Goal: Check status: Check status

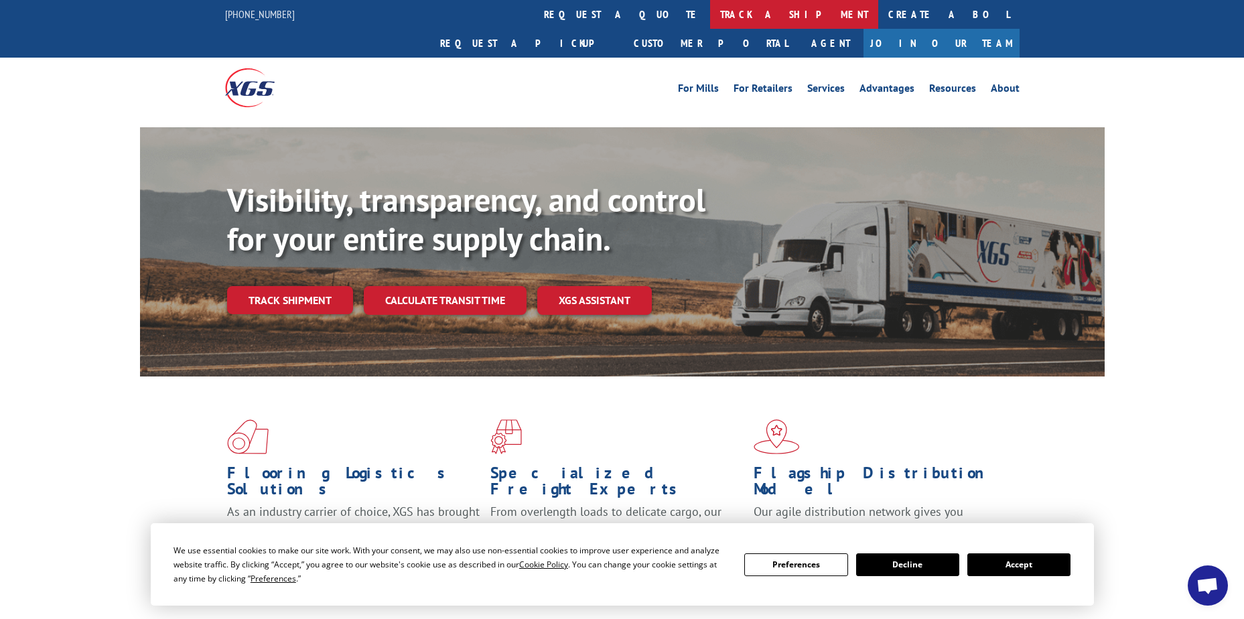
click at [710, 15] on link "track a shipment" at bounding box center [794, 14] width 168 height 29
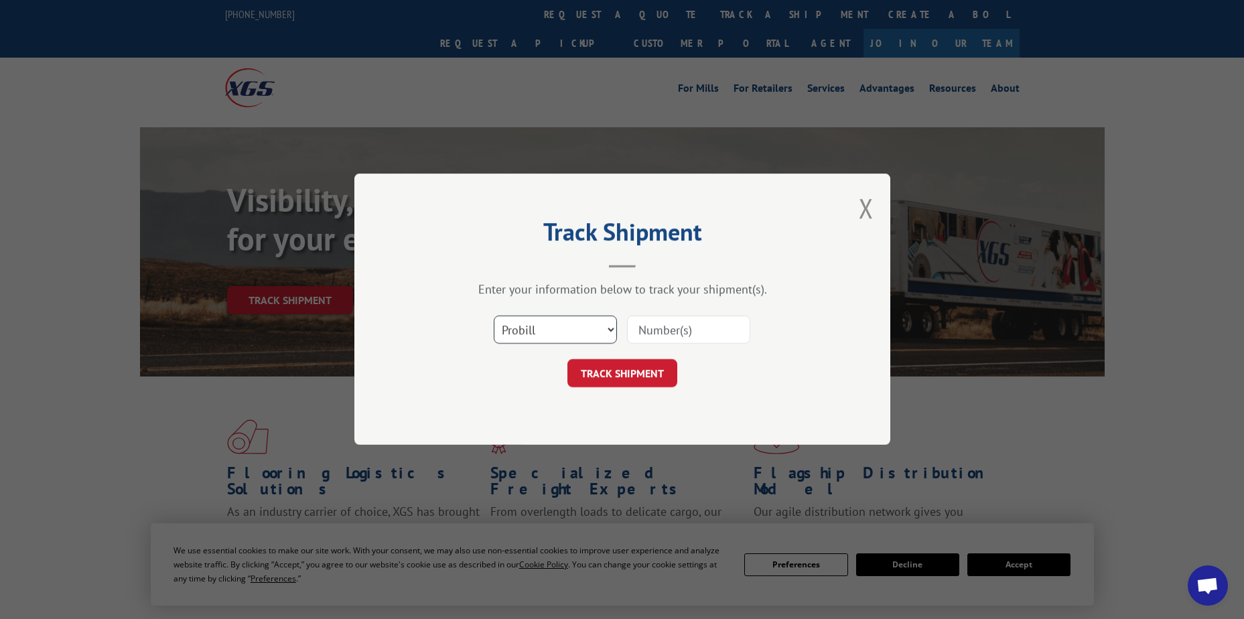
click at [611, 333] on select "Select category... Probill BOL PO" at bounding box center [555, 330] width 123 height 28
select select "bol"
click at [494, 316] on select "Select category... Probill BOL PO" at bounding box center [555, 330] width 123 height 28
click at [670, 331] on input at bounding box center [688, 330] width 123 height 28
type input "7023679"
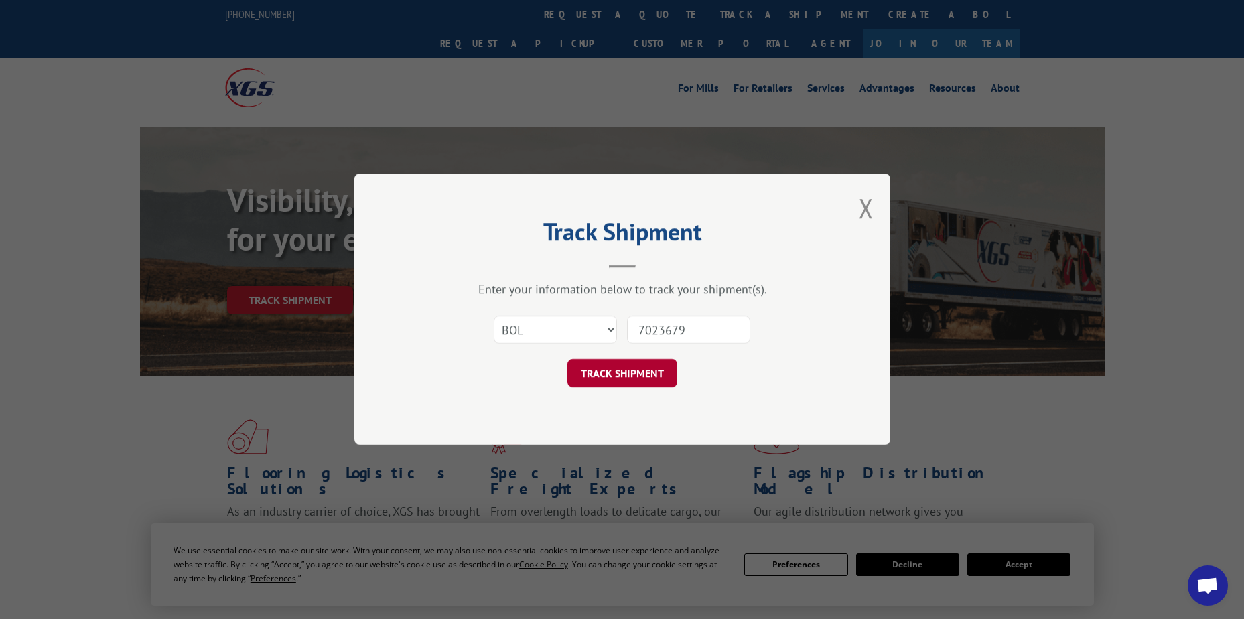
click at [629, 366] on button "TRACK SHIPMENT" at bounding box center [622, 374] width 110 height 28
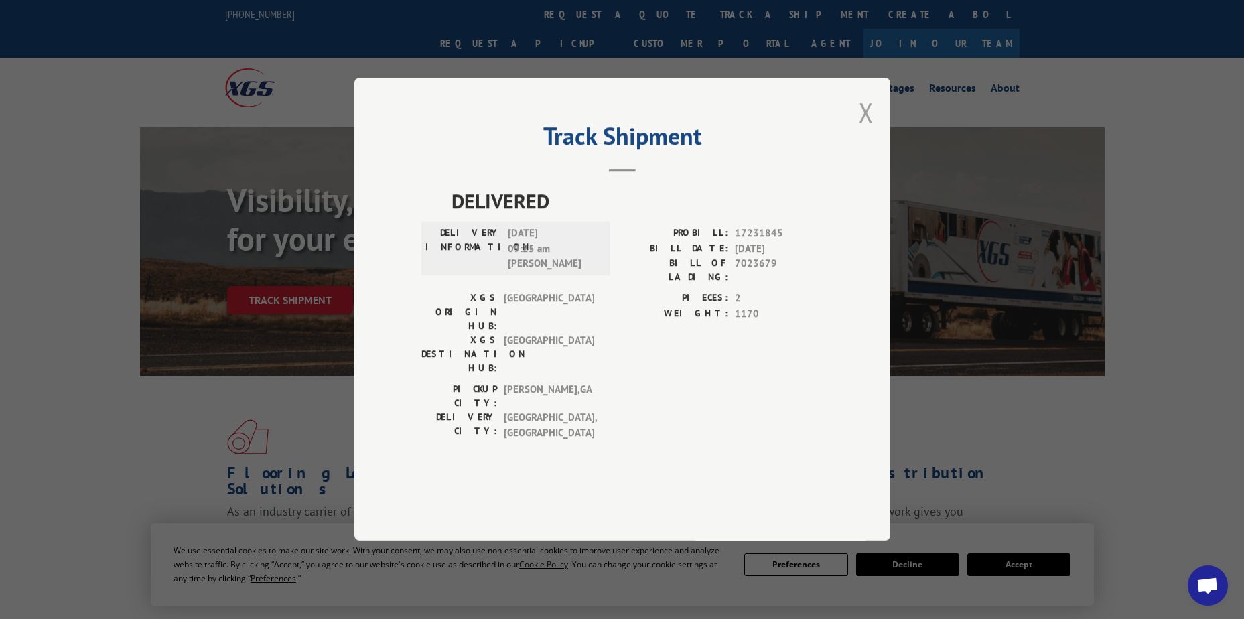
click at [864, 130] on button "Close modal" at bounding box center [865, 111] width 15 height 35
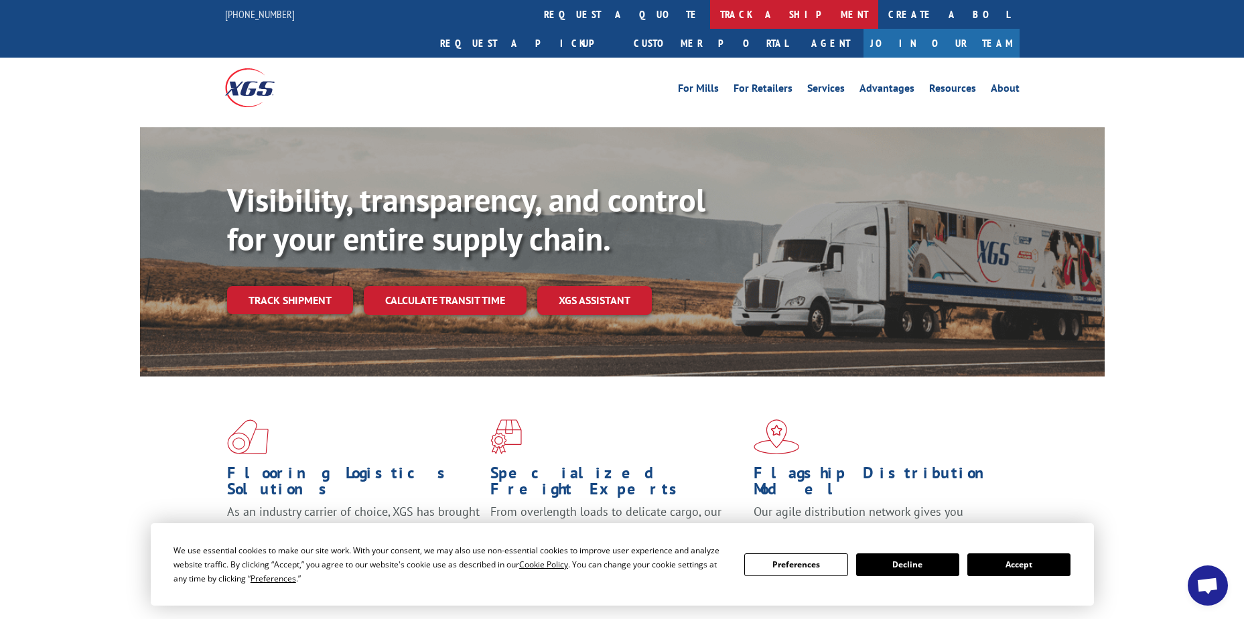
click at [710, 13] on link "track a shipment" at bounding box center [794, 14] width 168 height 29
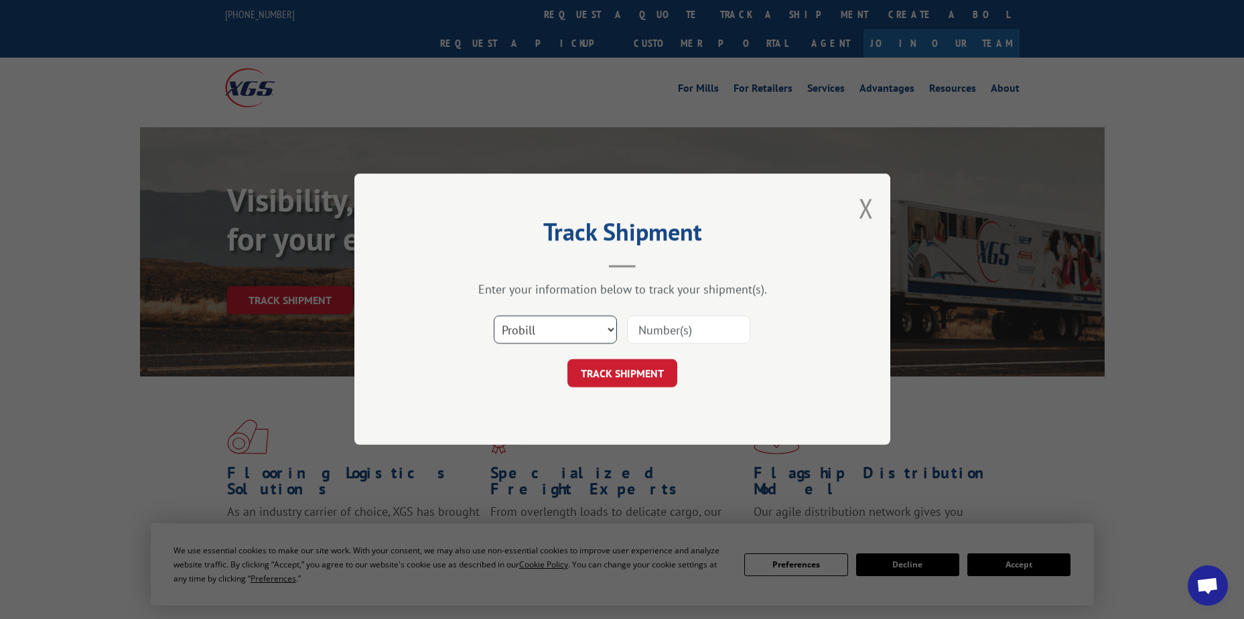
click at [608, 329] on select "Select category... Probill BOL PO" at bounding box center [555, 330] width 123 height 28
select select "bol"
click at [494, 316] on select "Select category... Probill BOL PO" at bounding box center [555, 330] width 123 height 28
click at [704, 332] on input at bounding box center [688, 330] width 123 height 28
type input "7072188"
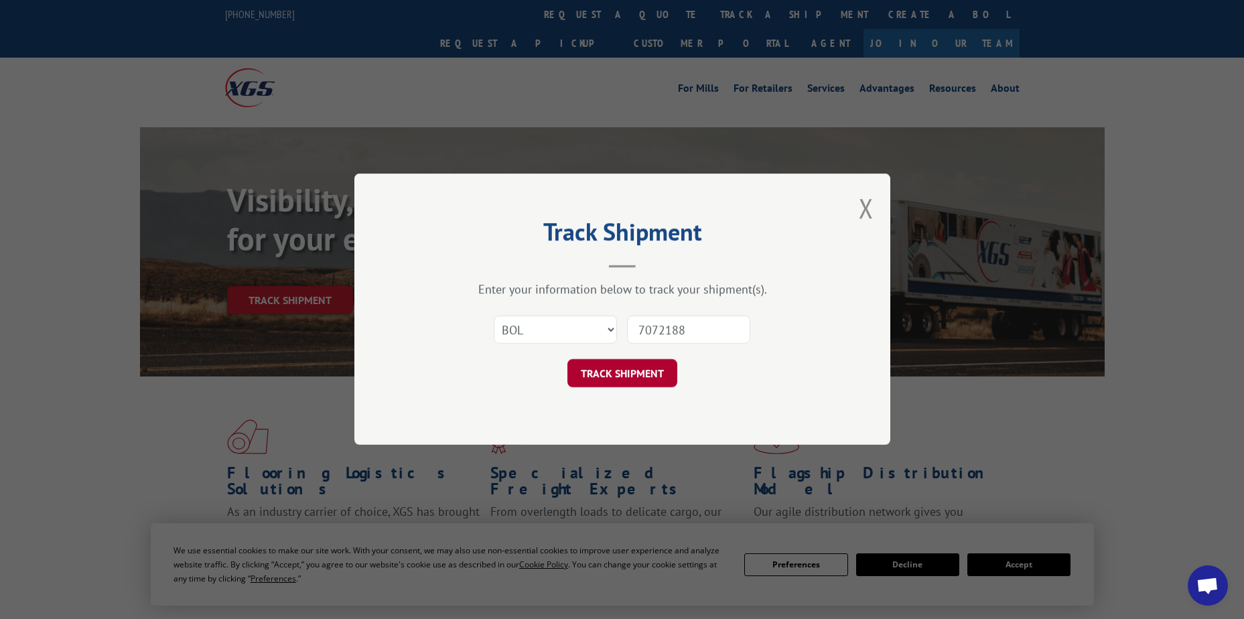
click at [627, 371] on button "TRACK SHIPMENT" at bounding box center [622, 374] width 110 height 28
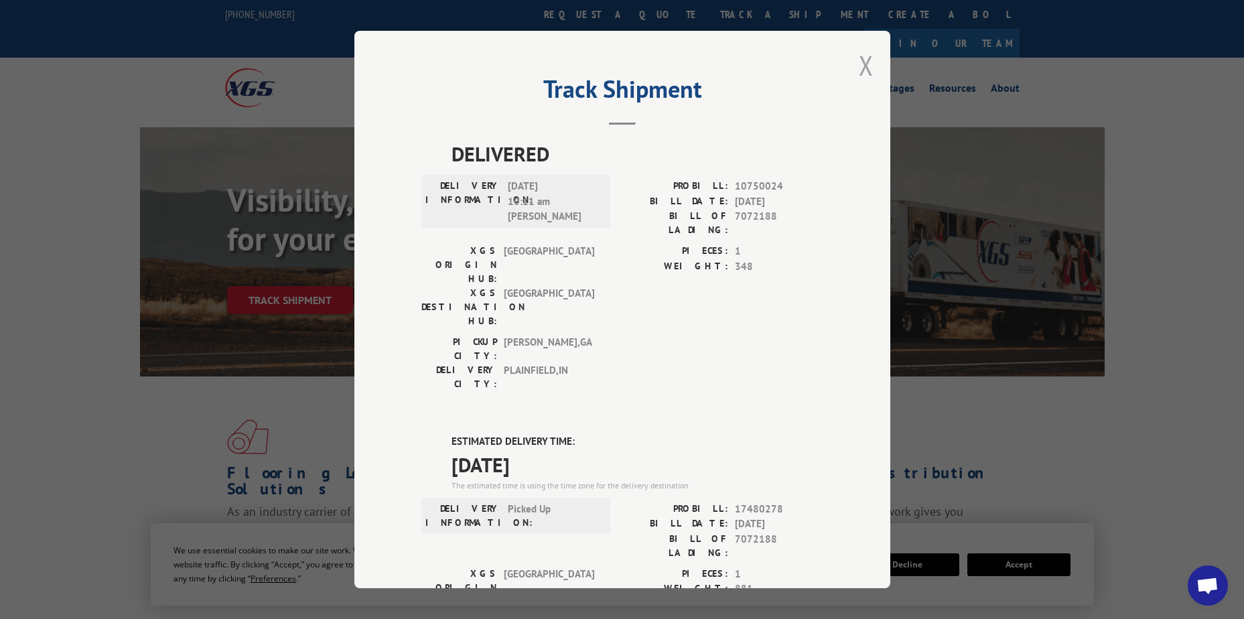
click at [860, 64] on button "Close modal" at bounding box center [865, 65] width 15 height 35
